Goal: Information Seeking & Learning: Find specific page/section

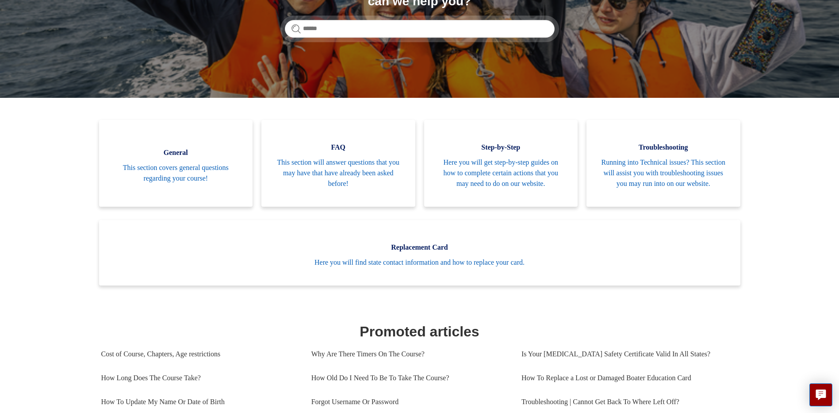
scroll to position [113, 0]
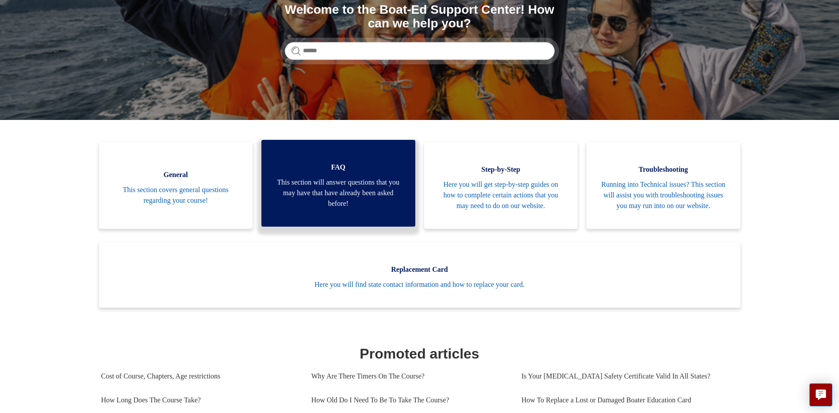
click at [352, 178] on link "FAQ This section will answer questions that you may have that have already been…" at bounding box center [338, 183] width 154 height 87
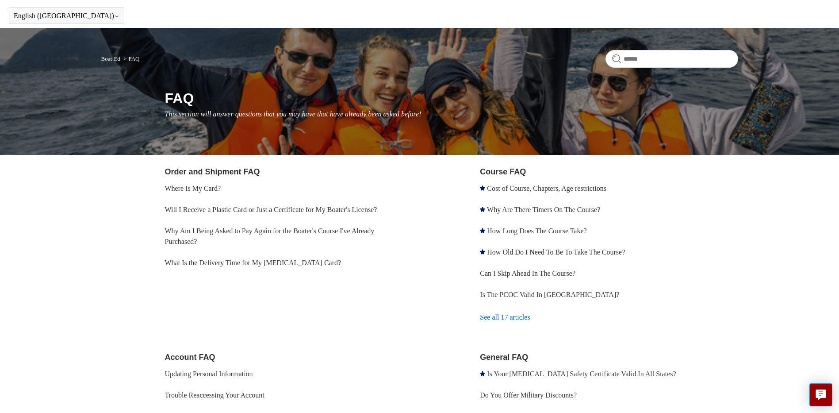
scroll to position [44, 0]
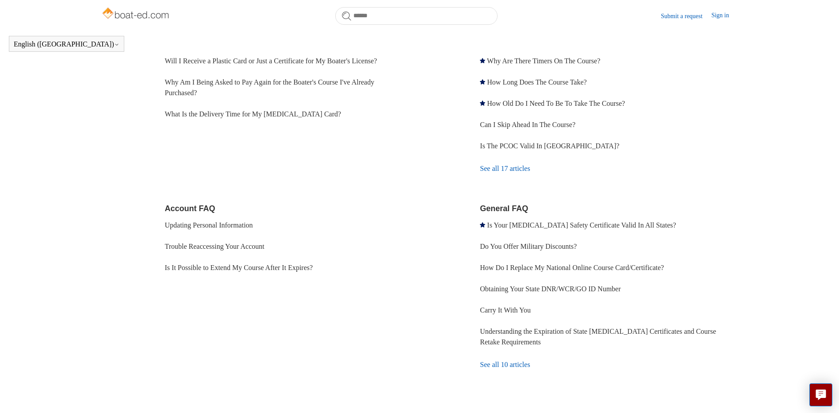
click at [627, 133] on li "Can I Skip Ahead In The Course?" at bounding box center [609, 124] width 258 height 21
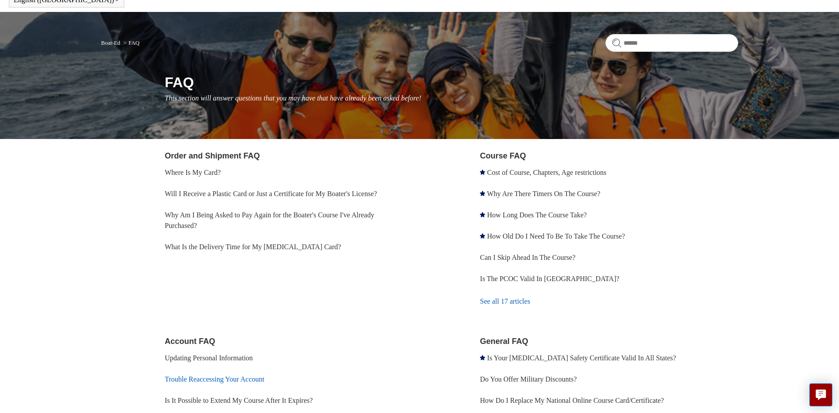
click at [219, 376] on link "Trouble Reaccessing Your Account" at bounding box center [215, 379] width 100 height 8
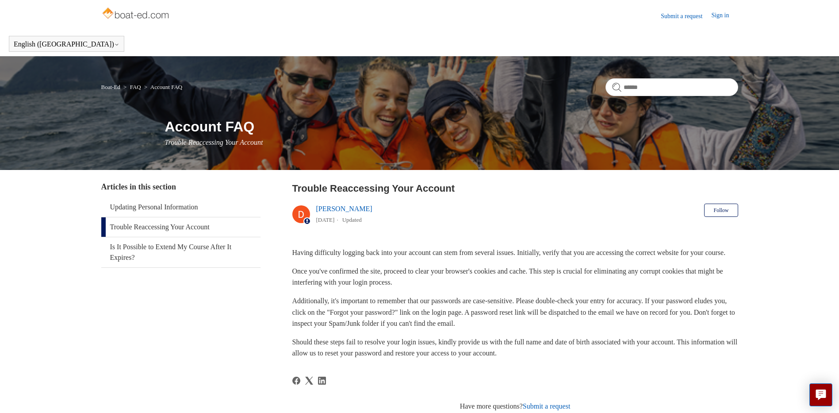
click at [721, 12] on link "Sign in" at bounding box center [724, 16] width 27 height 11
